Goal: Navigation & Orientation: Find specific page/section

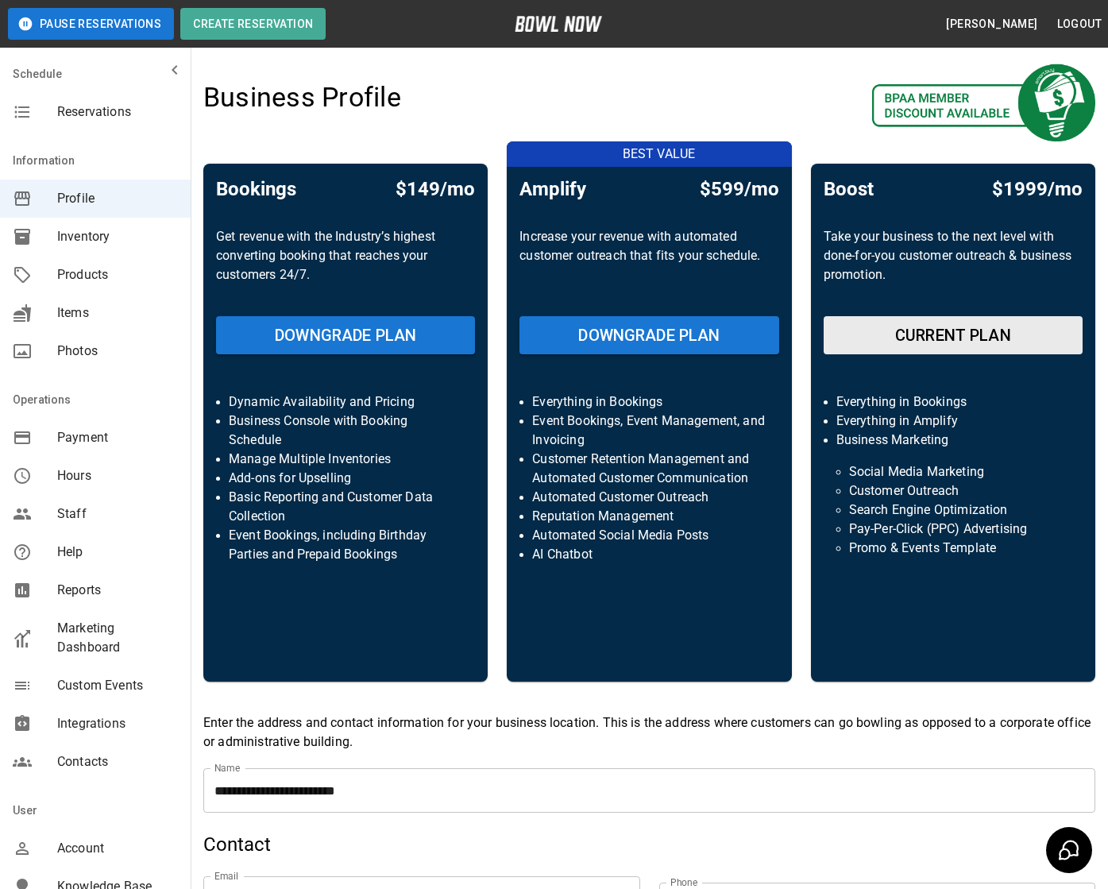
click at [114, 633] on span "Marketing Dashboard" at bounding box center [117, 638] width 121 height 38
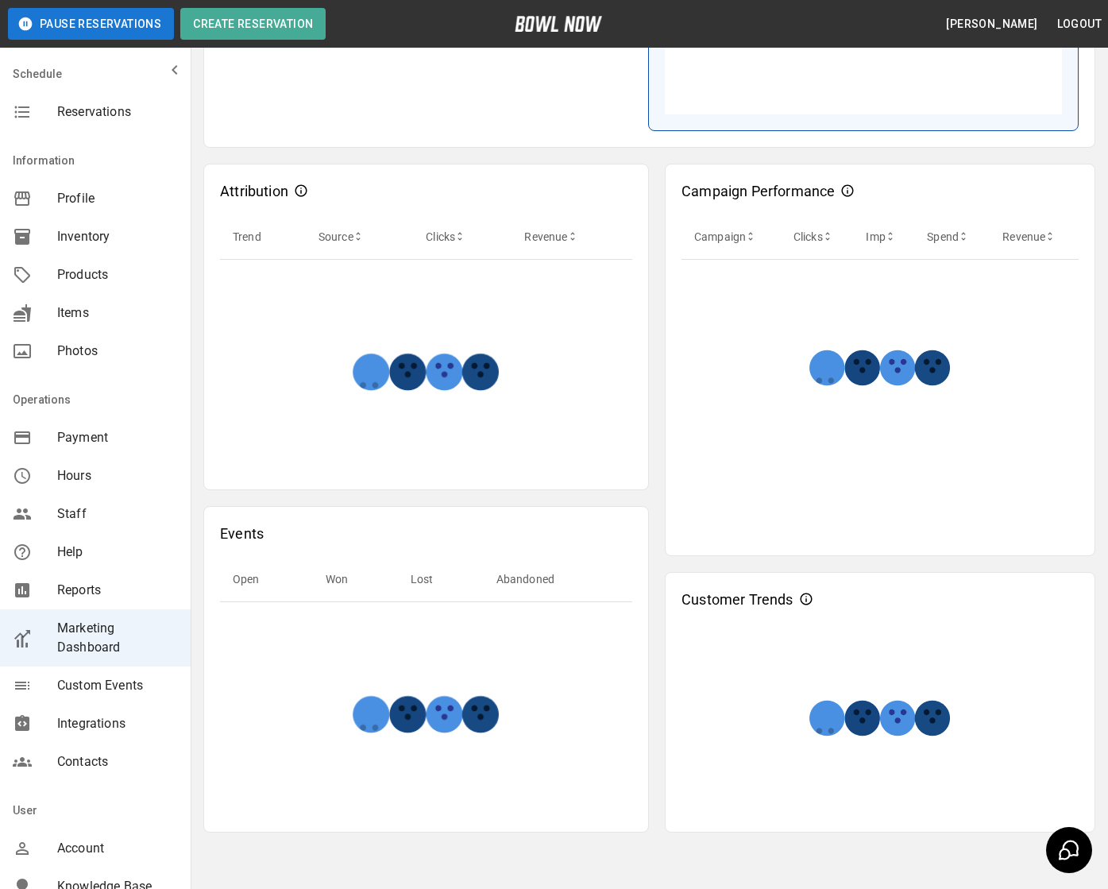
scroll to position [415, 0]
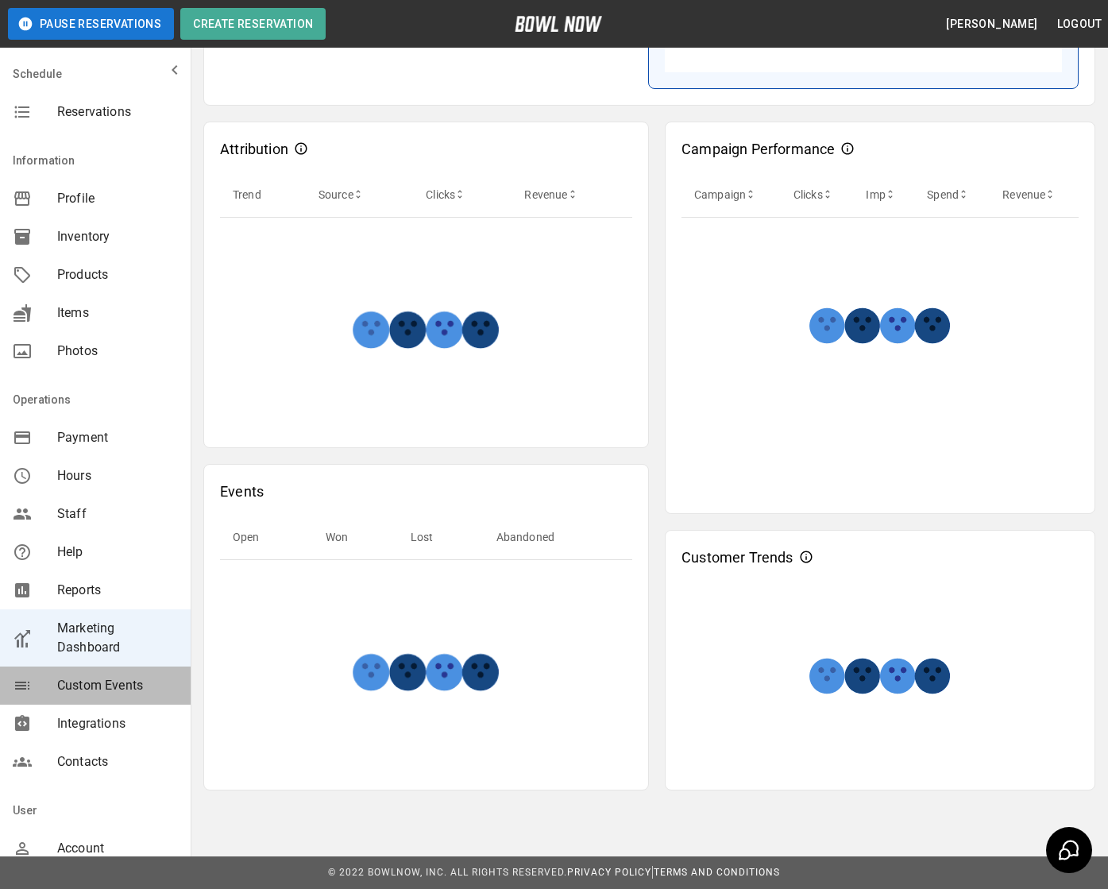
click at [93, 699] on div "Custom Events" at bounding box center [95, 686] width 191 height 38
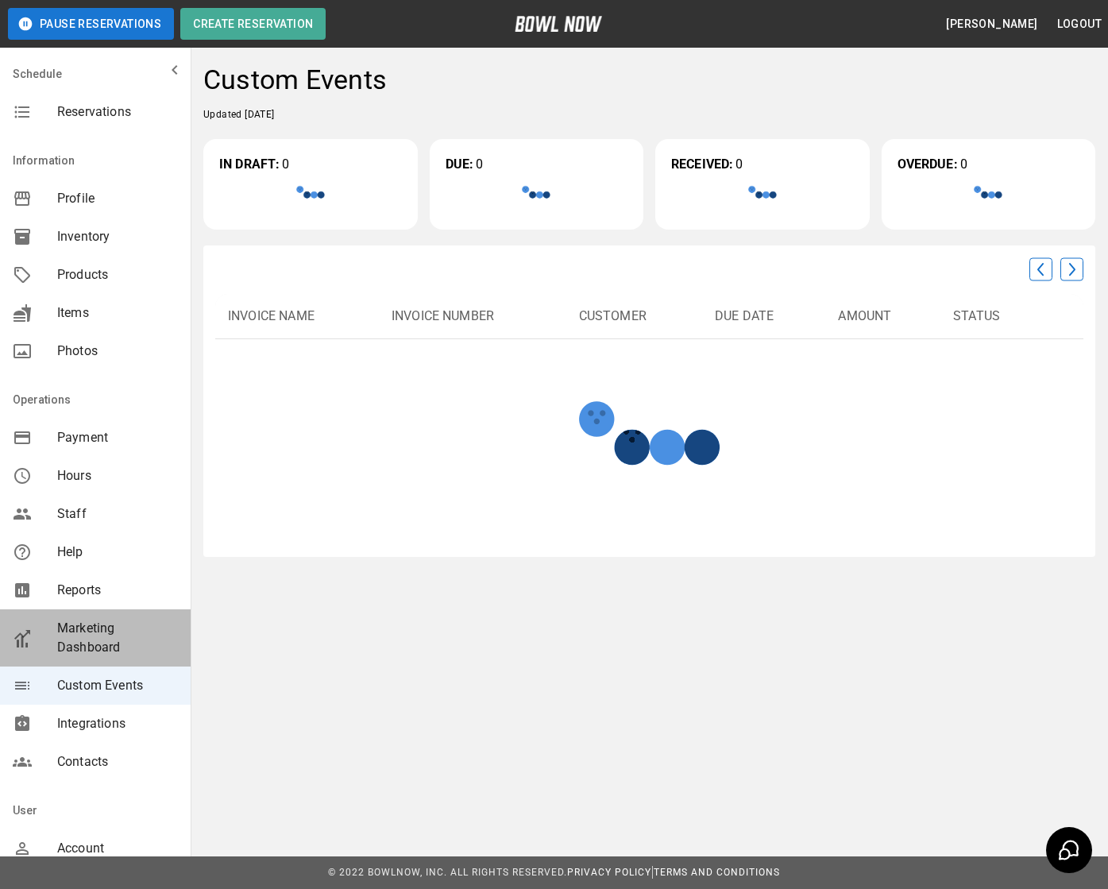
click at [83, 634] on span "Marketing Dashboard" at bounding box center [117, 638] width 121 height 38
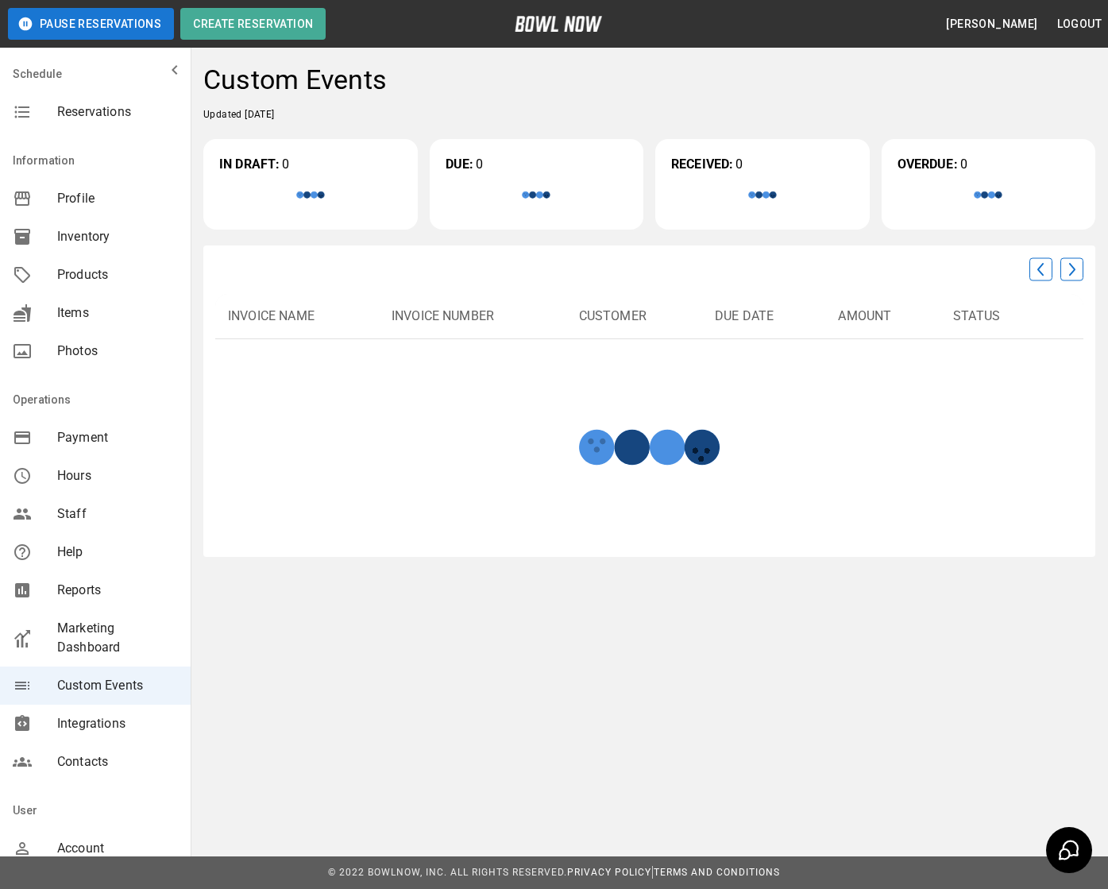
click at [95, 100] on div "Reservations" at bounding box center [95, 112] width 191 height 38
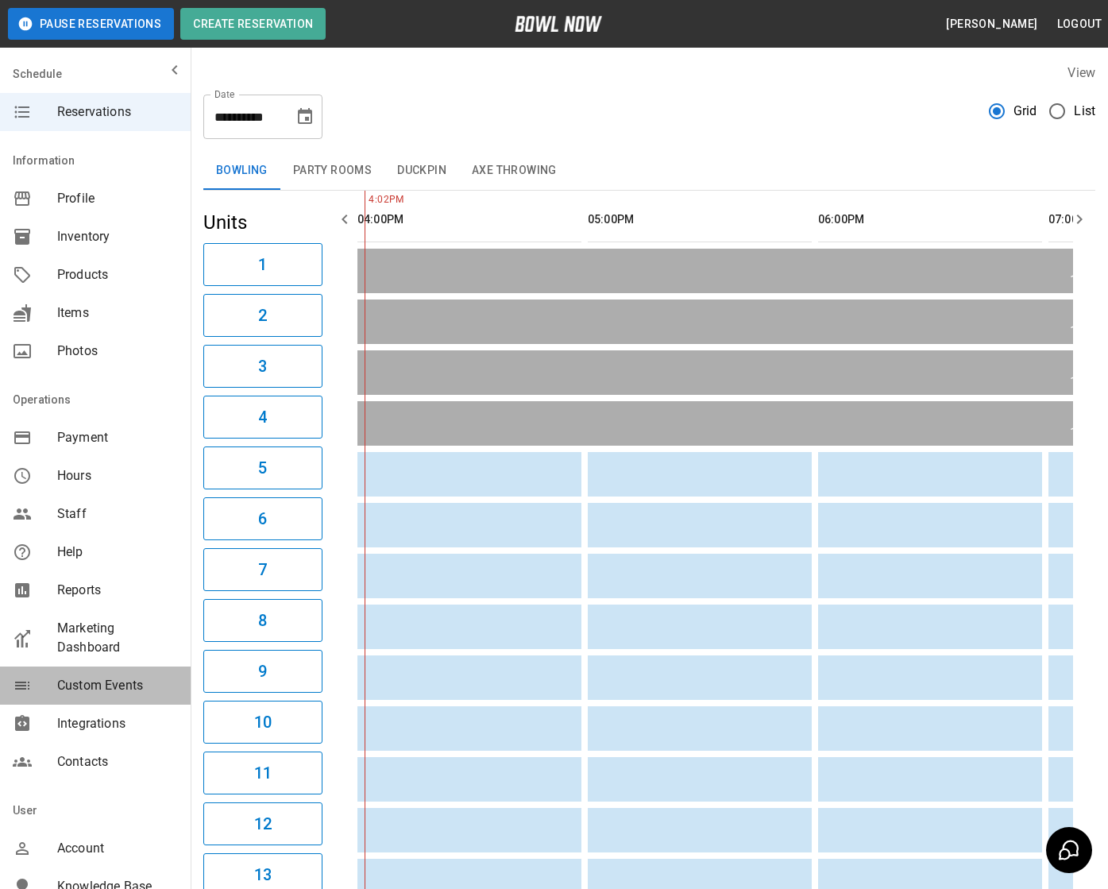
click at [114, 679] on span "Custom Events" at bounding box center [117, 685] width 121 height 19
